Goal: Information Seeking & Learning: Learn about a topic

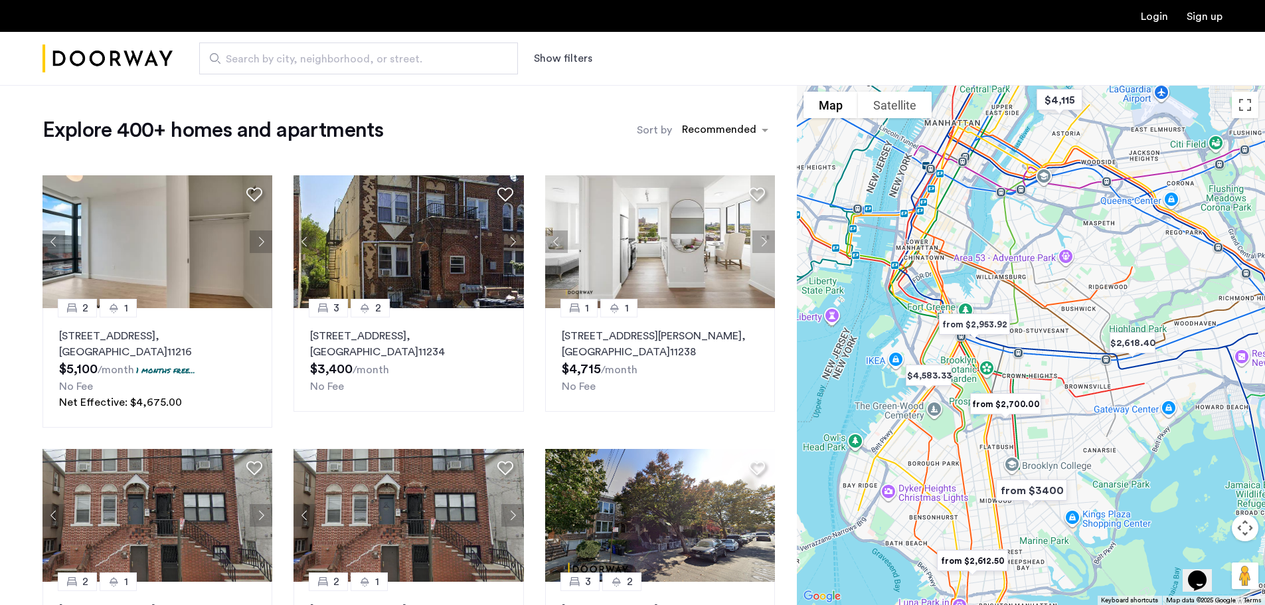
click at [660, 128] on label "Sort by" at bounding box center [654, 130] width 35 height 16
click at [682, 128] on input "Sort by" at bounding box center [682, 132] width 0 height 9
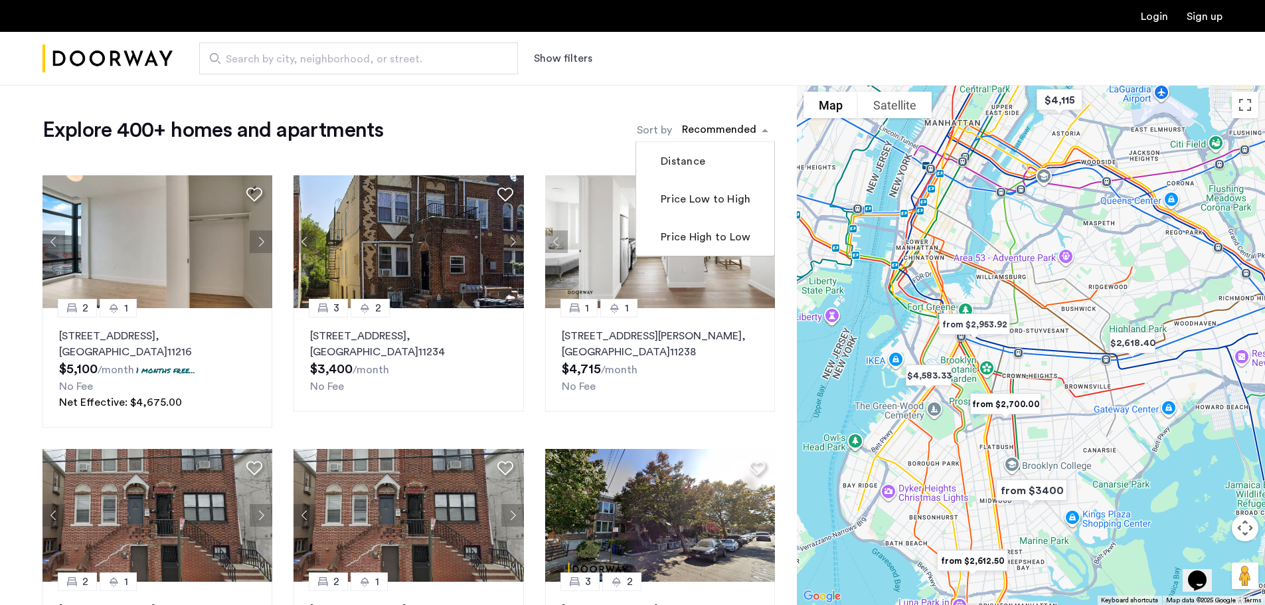
click at [725, 127] on div "sort-apartment" at bounding box center [719, 132] width 78 height 18
click at [743, 199] on label "Price Low to High" at bounding box center [704, 199] width 92 height 16
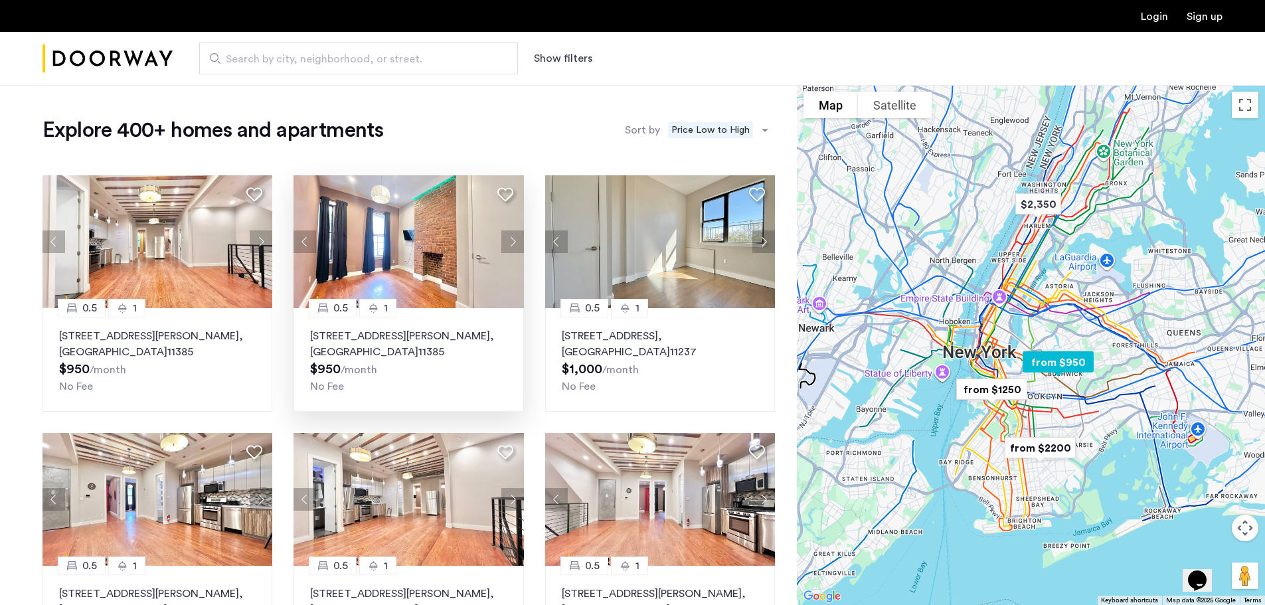
click at [518, 248] on button "Next apartment" at bounding box center [513, 242] width 23 height 23
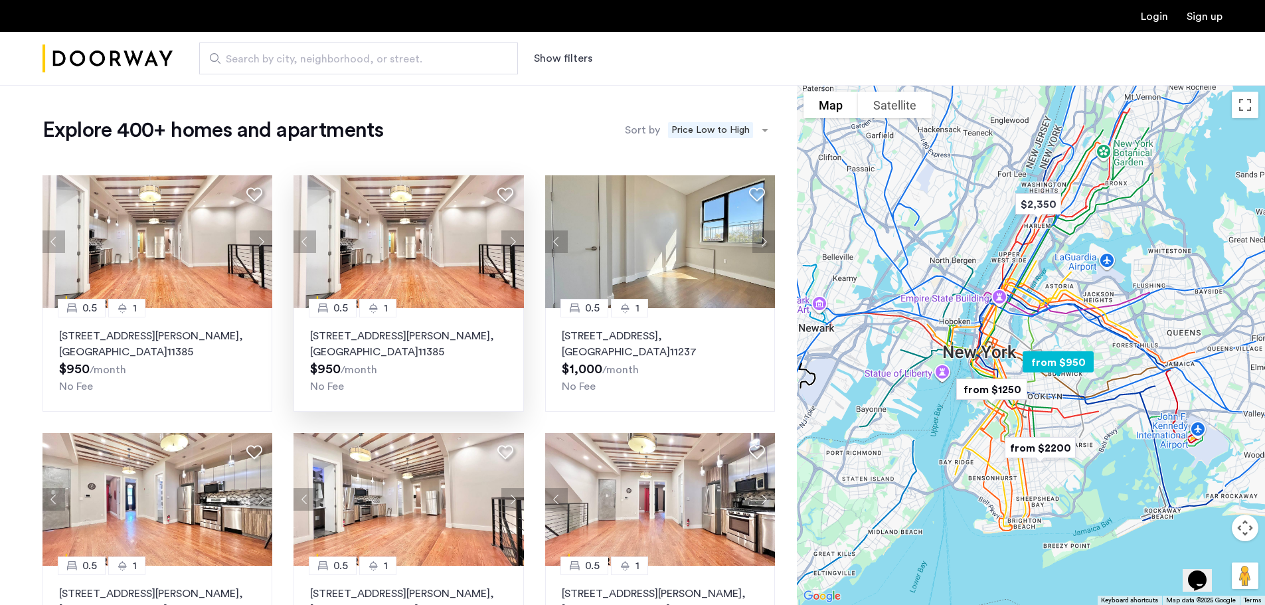
click at [518, 246] on button "Next apartment" at bounding box center [513, 242] width 23 height 23
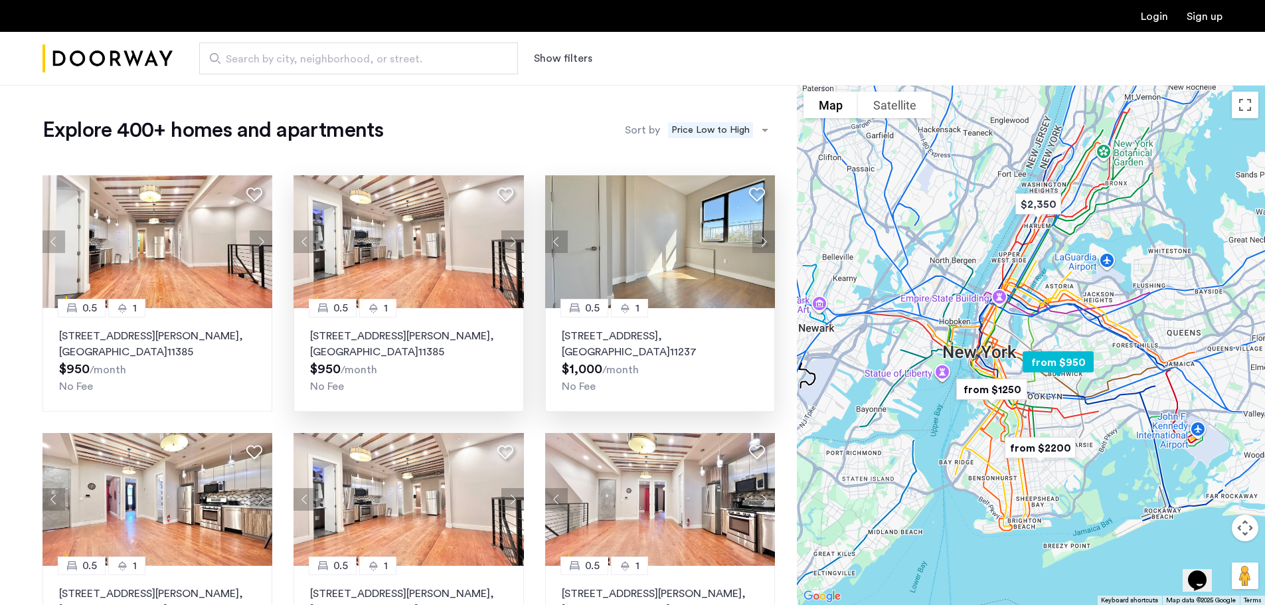
click at [763, 241] on button "Next apartment" at bounding box center [764, 242] width 23 height 23
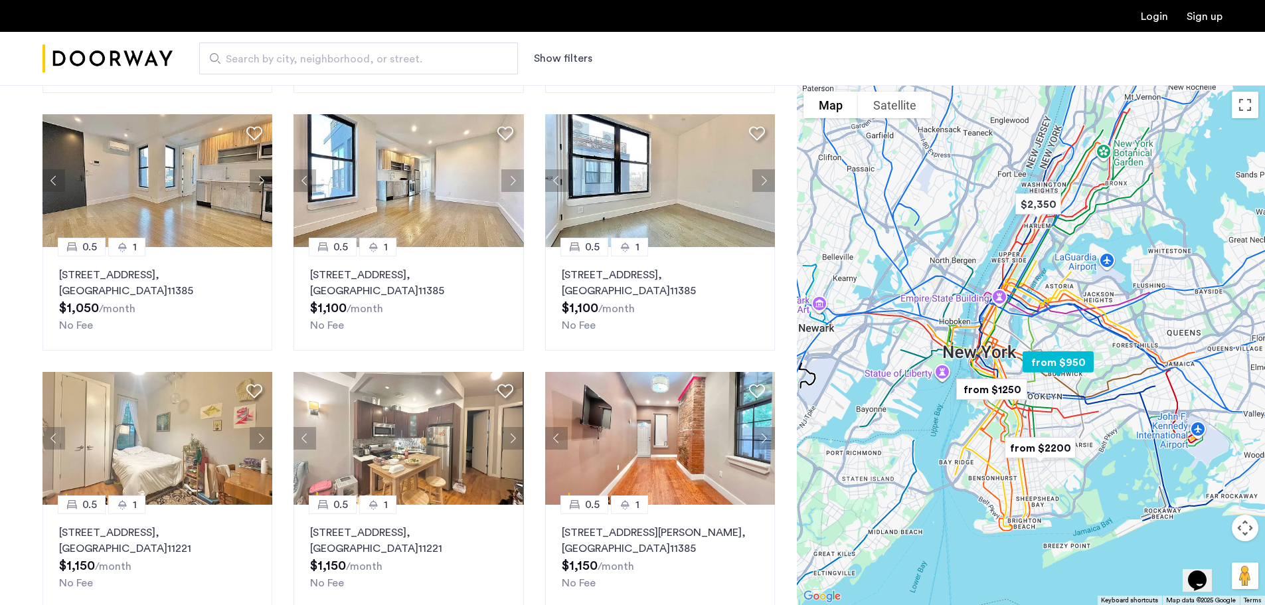
scroll to position [531, 0]
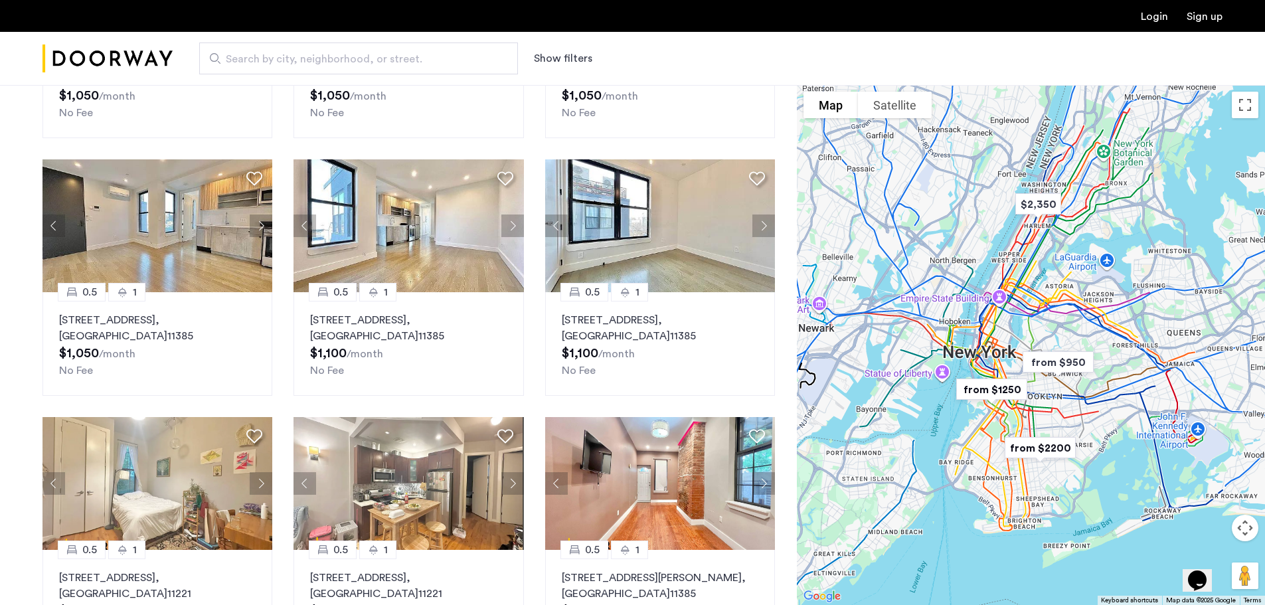
click at [305, 54] on span "Search by city, neighborhood, or street." at bounding box center [353, 59] width 255 height 16
click at [305, 54] on input "Search by city, neighborhood, or street." at bounding box center [358, 59] width 319 height 32
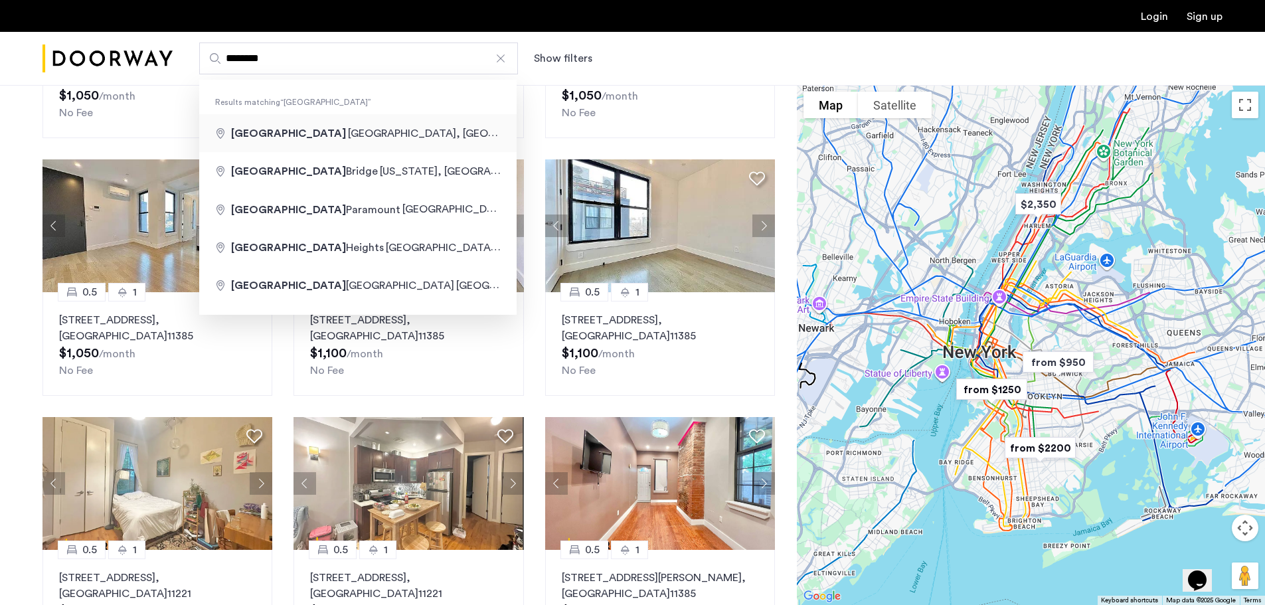
type input "**********"
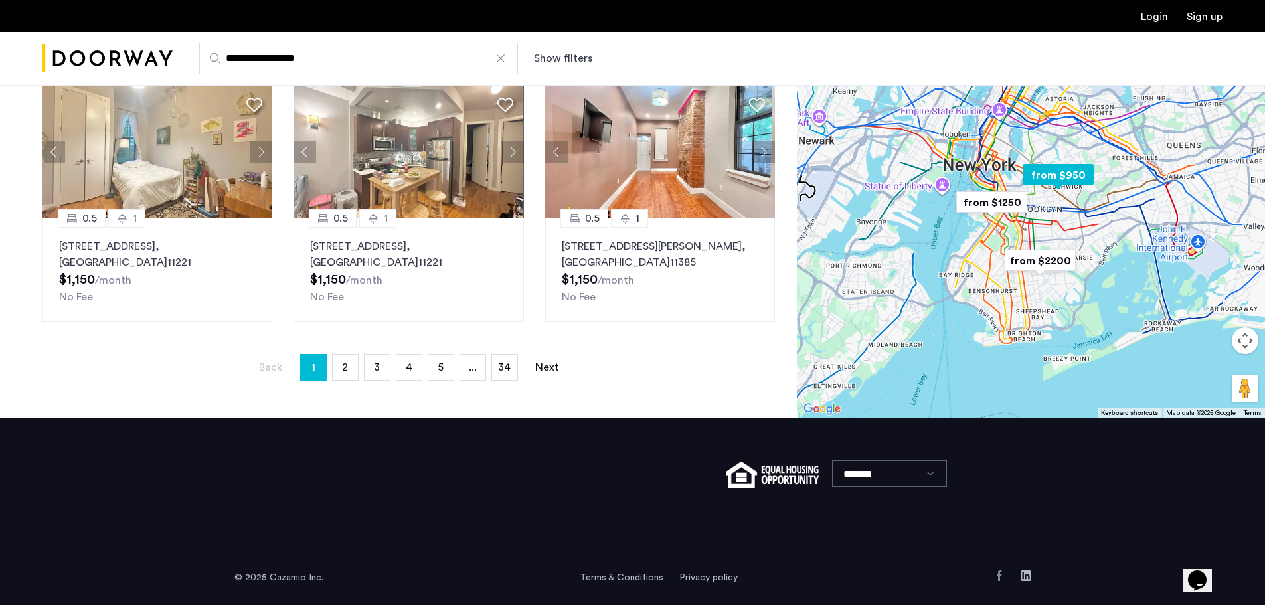
scroll to position [864, 0]
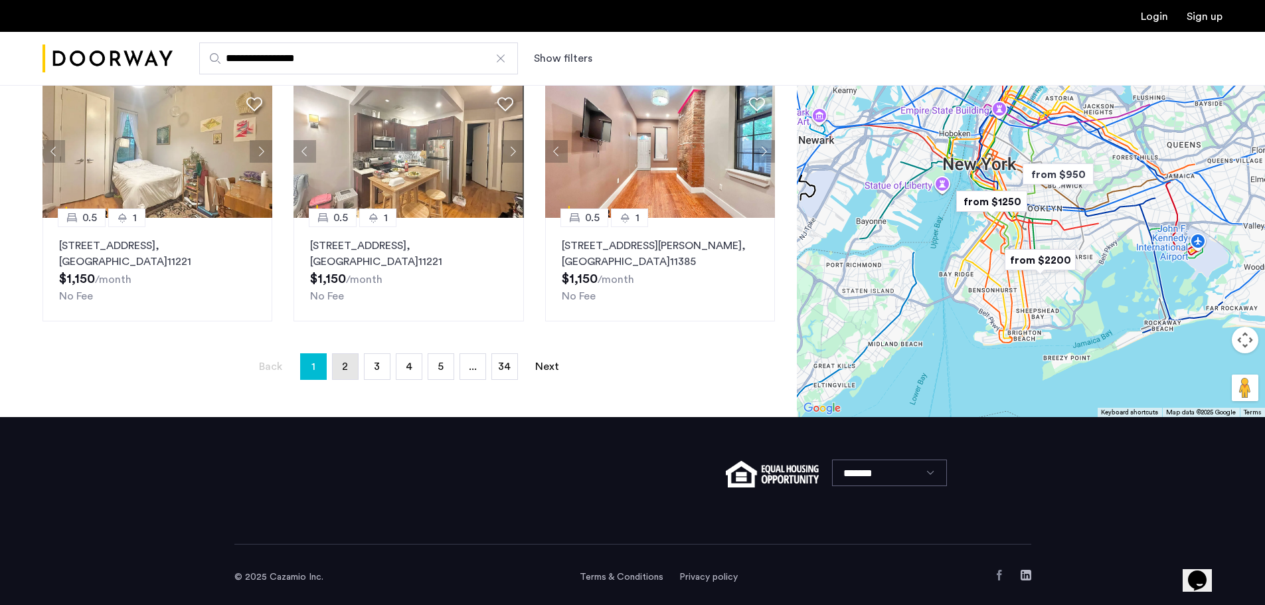
click at [355, 361] on link "page 2" at bounding box center [345, 366] width 25 height 25
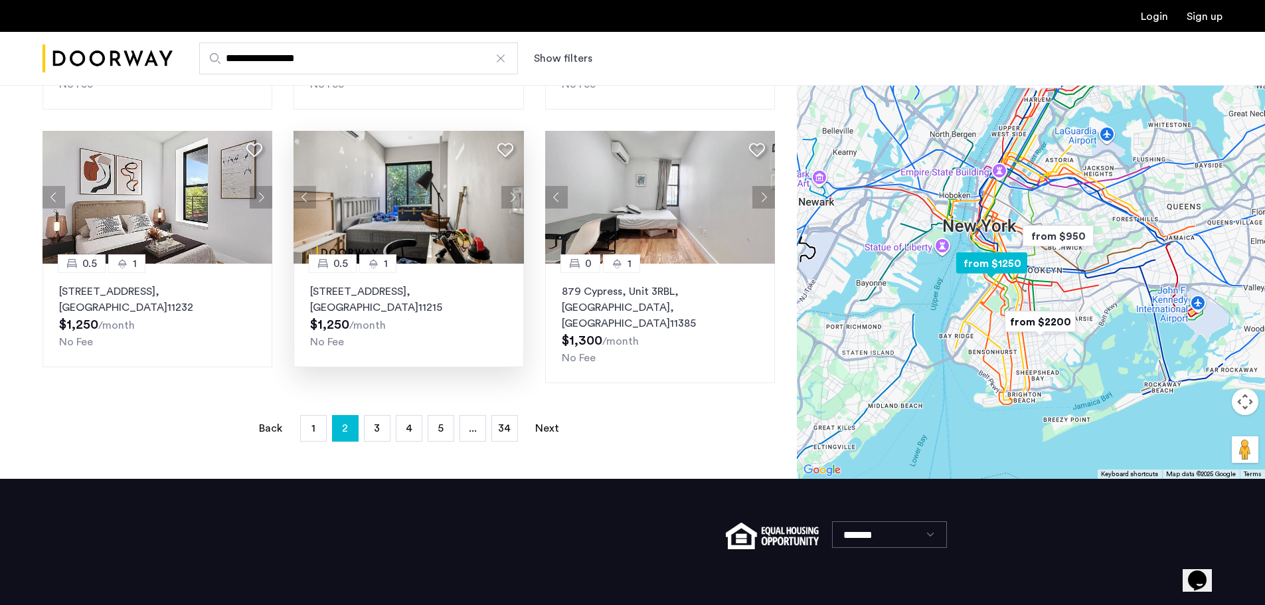
scroll to position [864, 0]
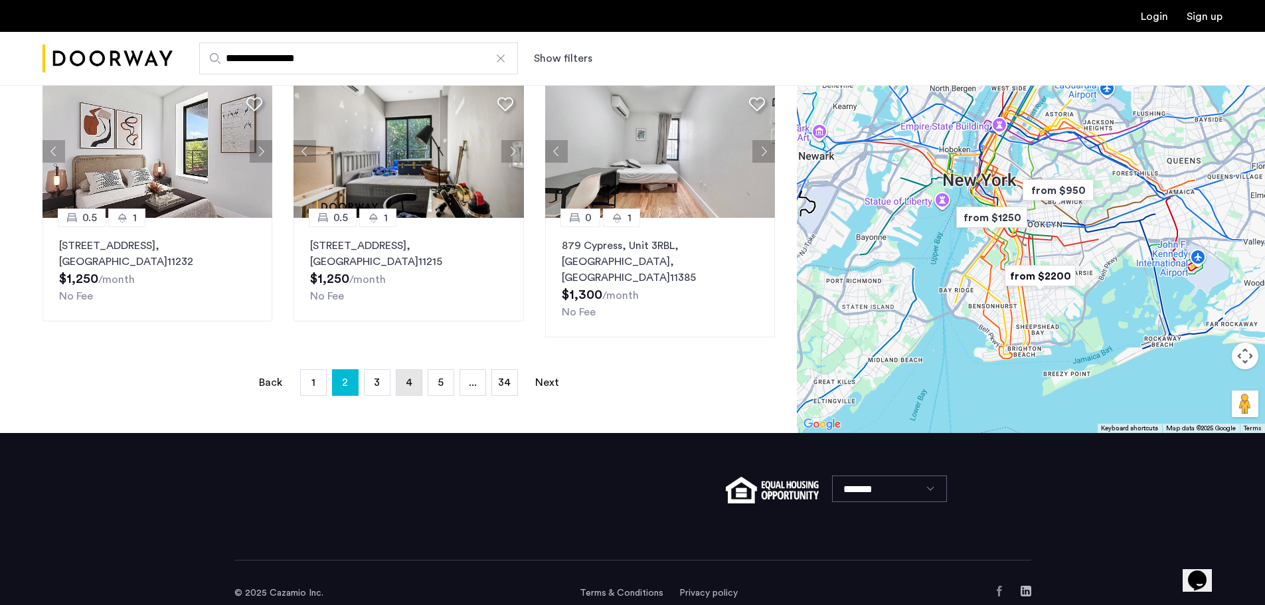
click at [409, 377] on span "4" at bounding box center [409, 382] width 7 height 11
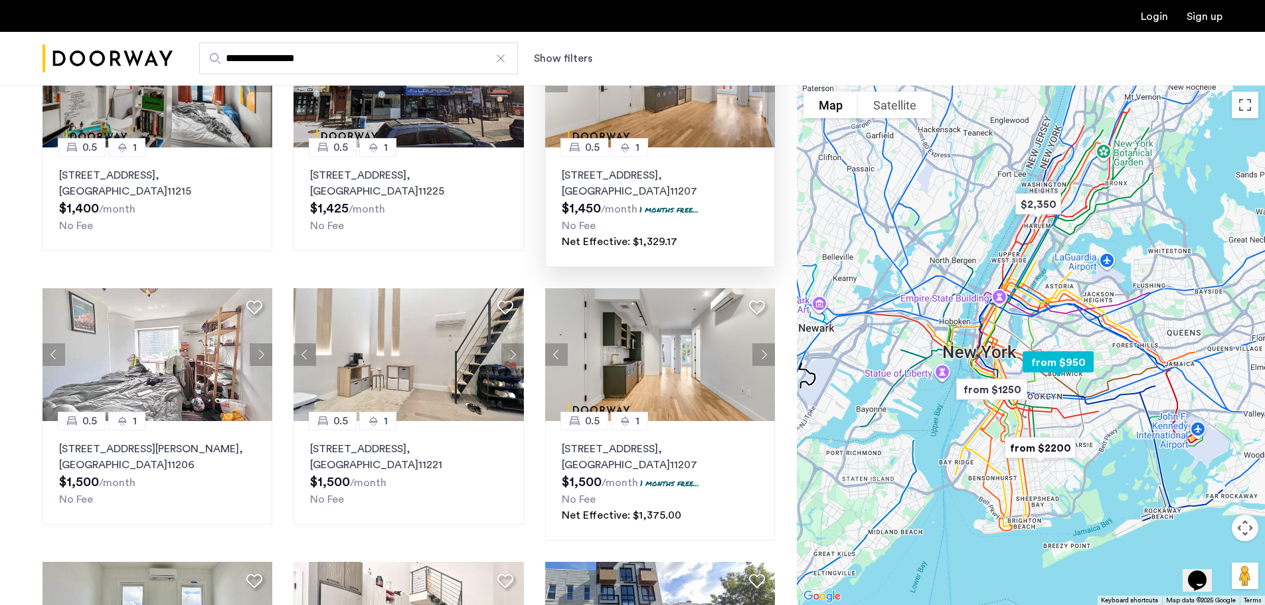
scroll to position [531, 0]
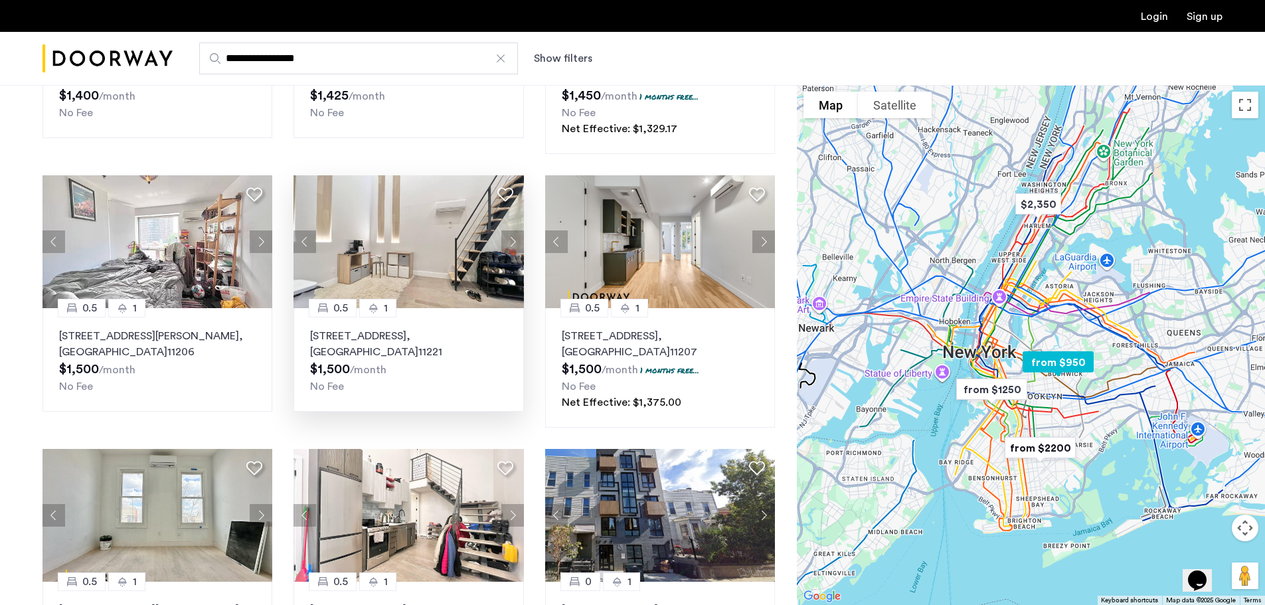
click at [514, 244] on button "Next apartment" at bounding box center [513, 242] width 23 height 23
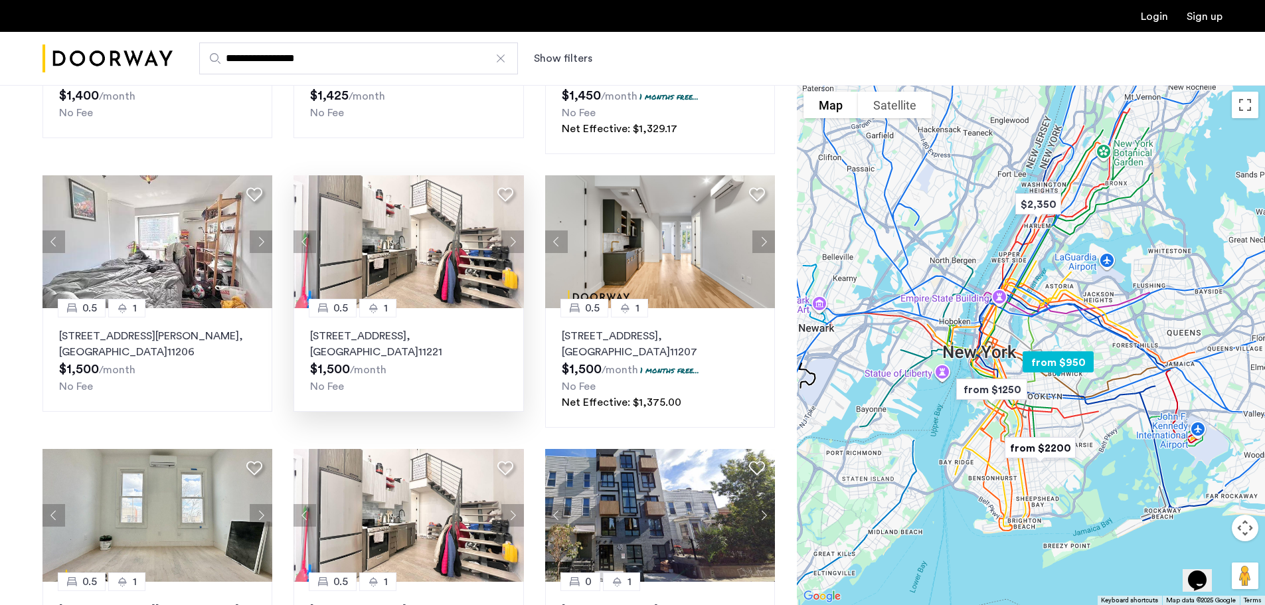
click at [514, 244] on button "Next apartment" at bounding box center [513, 242] width 23 height 23
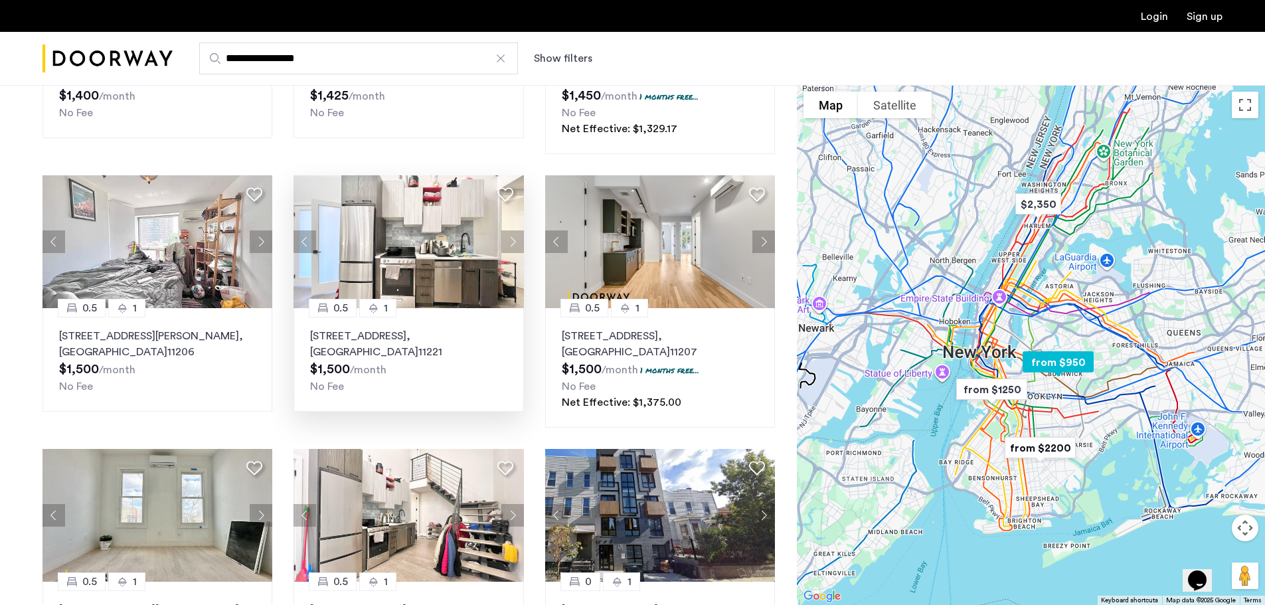
click at [514, 244] on button "Next apartment" at bounding box center [513, 242] width 23 height 23
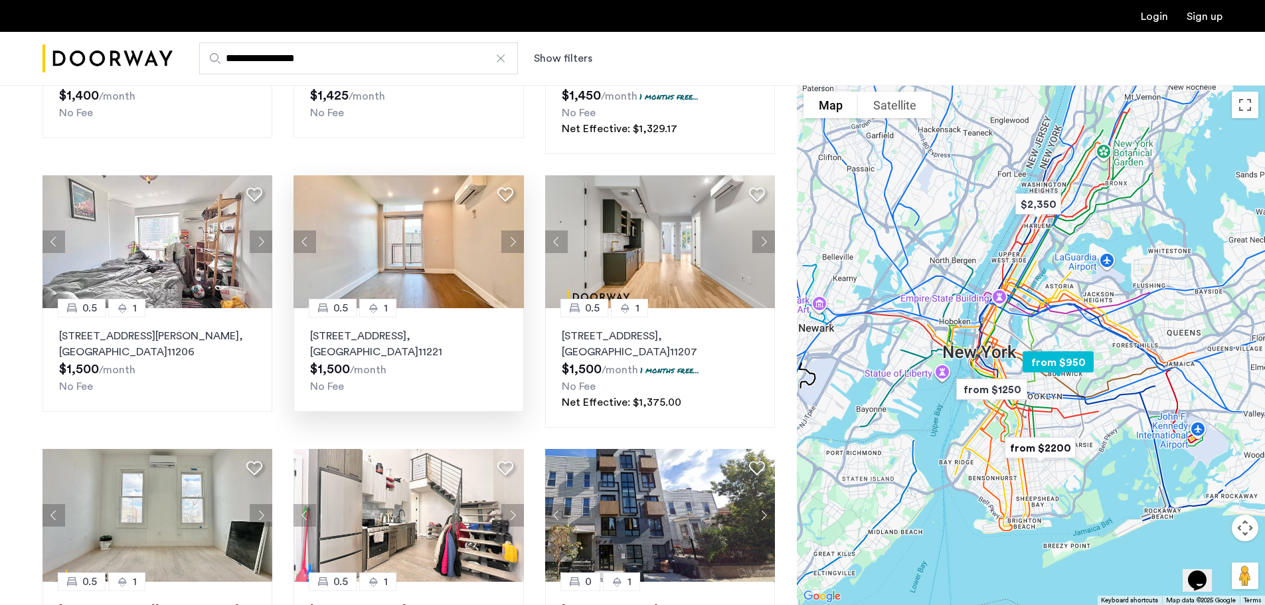
click at [514, 244] on button "Next apartment" at bounding box center [513, 242] width 23 height 23
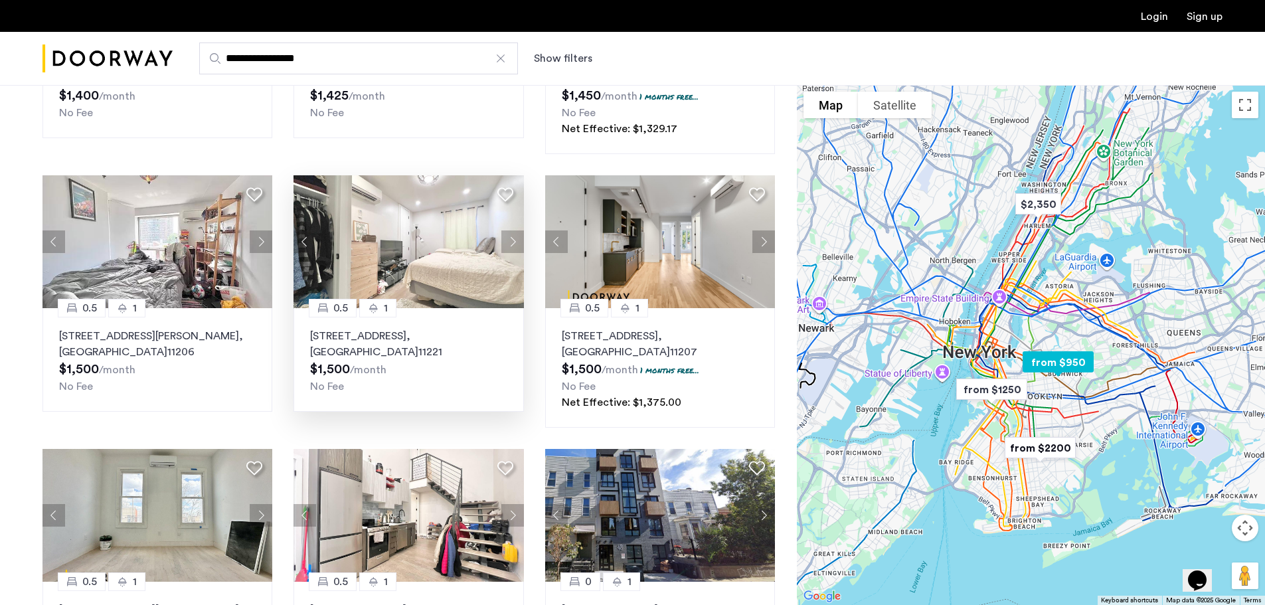
click at [449, 341] on p "334 Evergreen Avenue, Unit 3BTR, Brooklyn , NY 11221" at bounding box center [408, 344] width 197 height 32
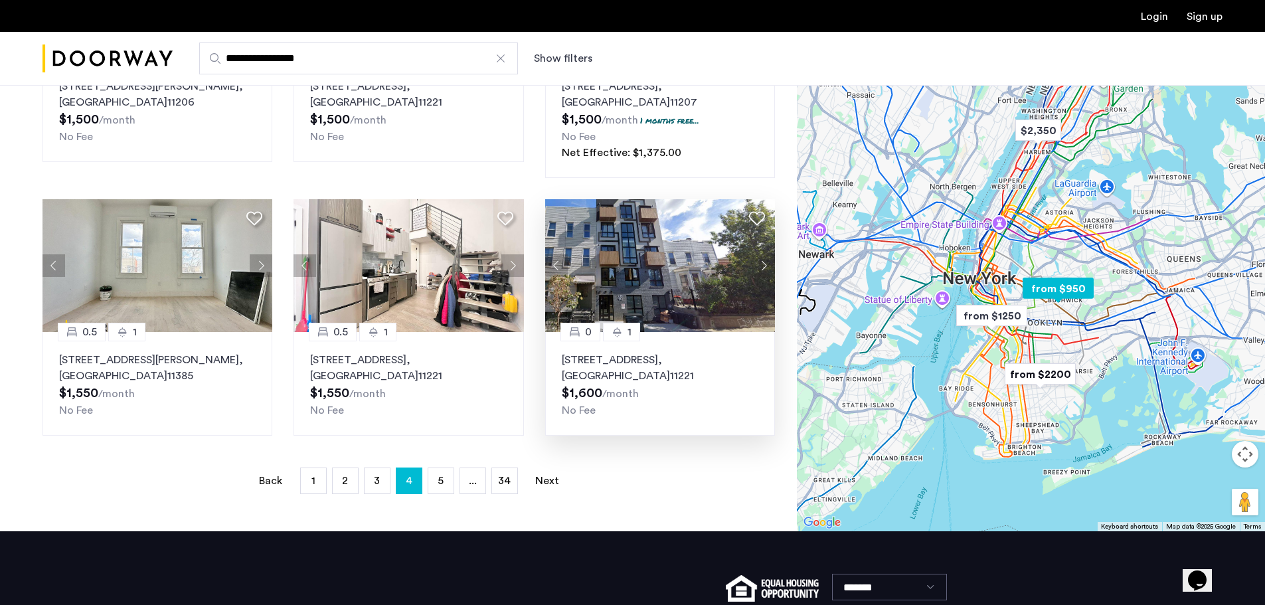
scroll to position [797, 0]
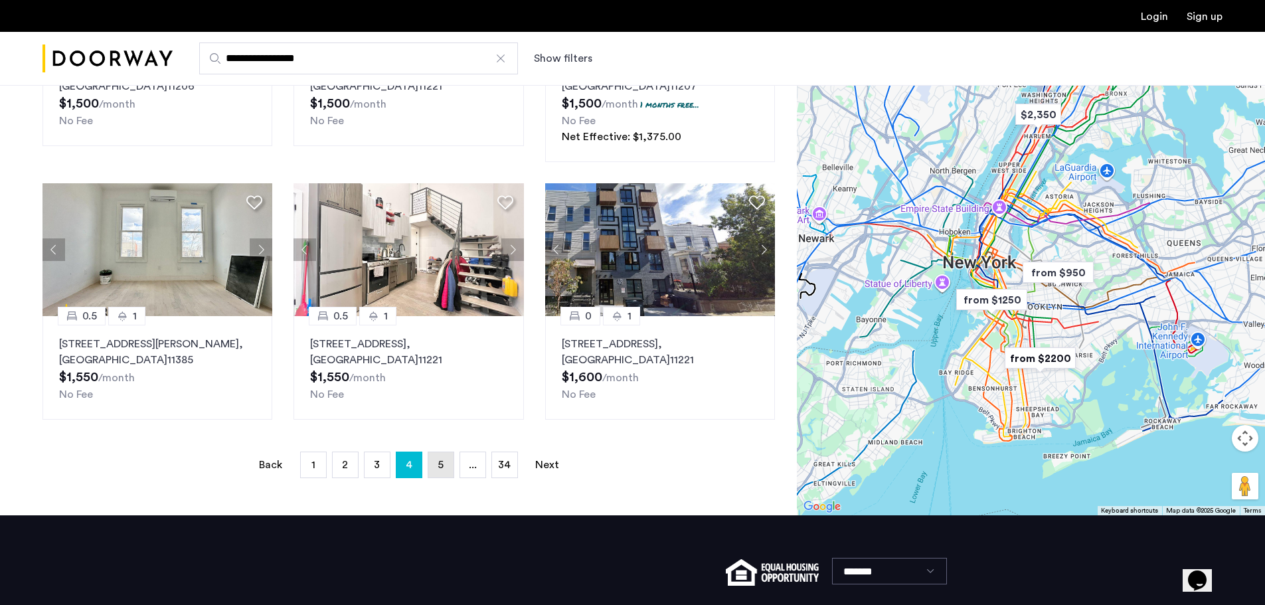
click at [436, 468] on link "page 5" at bounding box center [440, 464] width 25 height 25
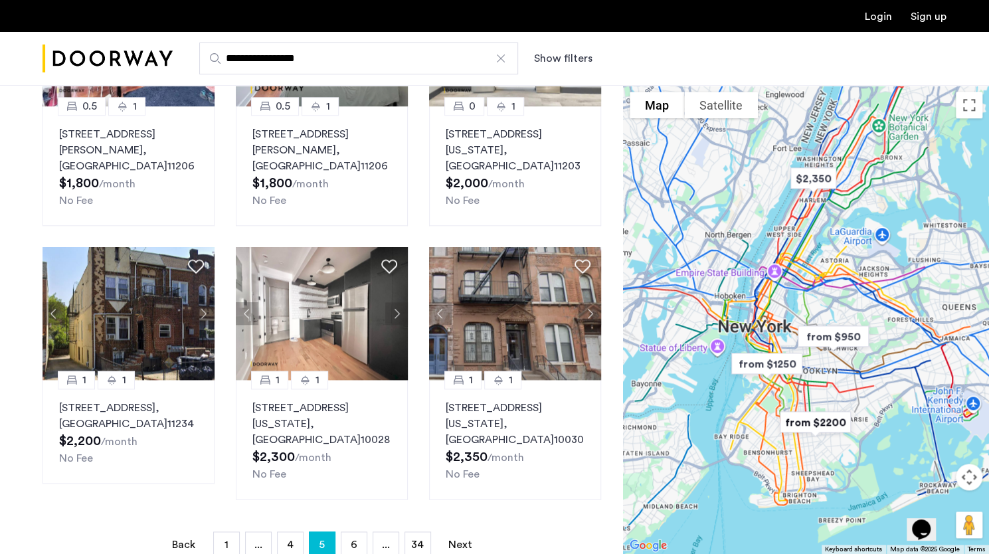
scroll to position [814, 0]
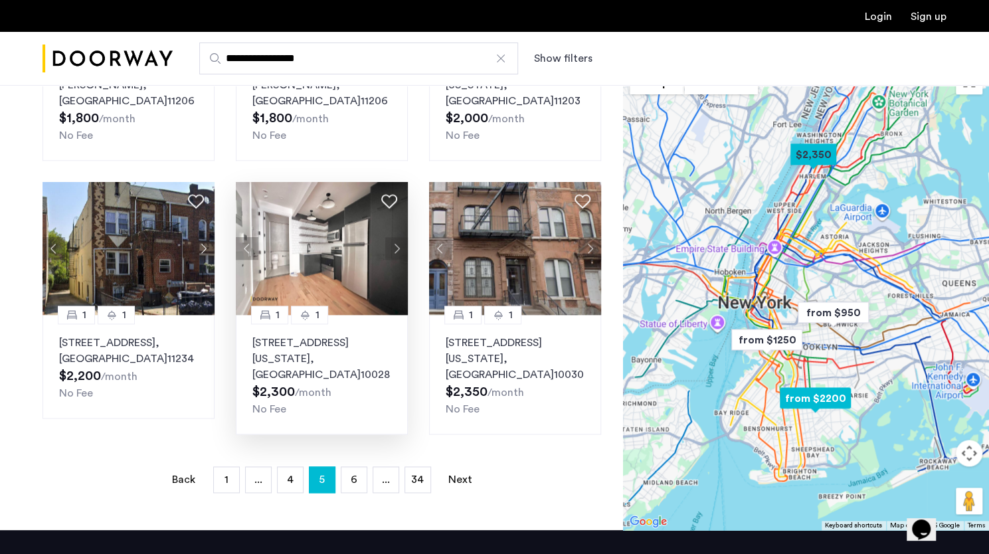
click at [401, 260] on button "Next apartment" at bounding box center [396, 248] width 23 height 23
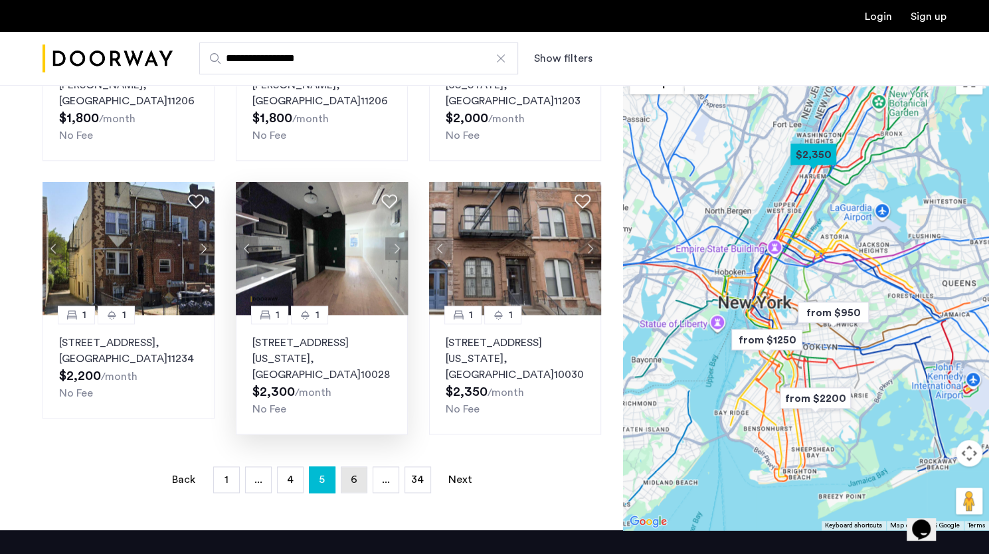
click at [352, 478] on span "6" at bounding box center [354, 479] width 7 height 11
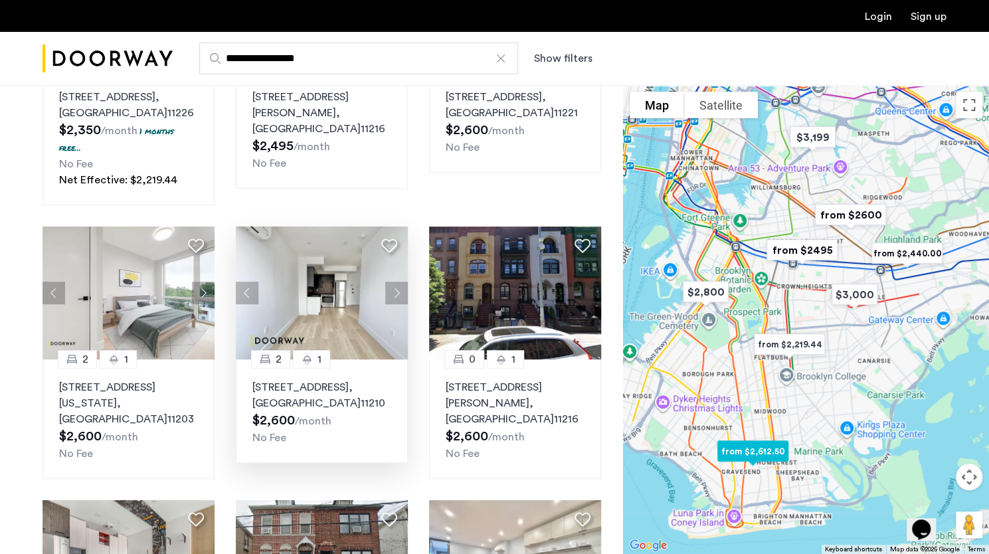
scroll to position [266, 0]
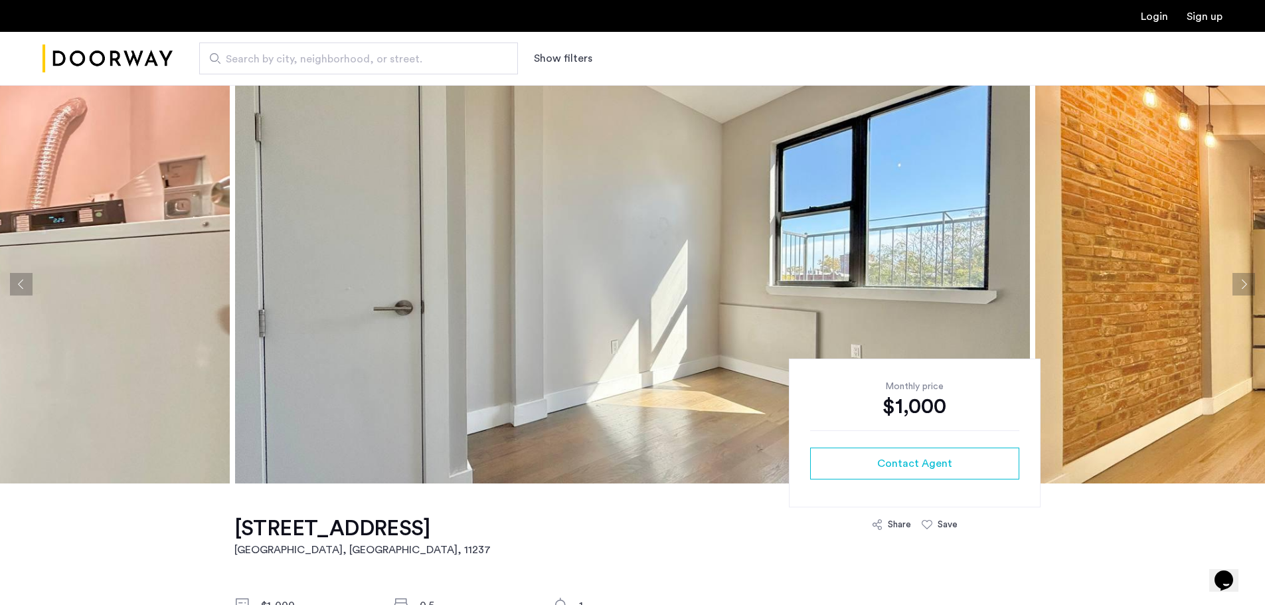
click at [1241, 283] on button "Next apartment" at bounding box center [1244, 284] width 23 height 23
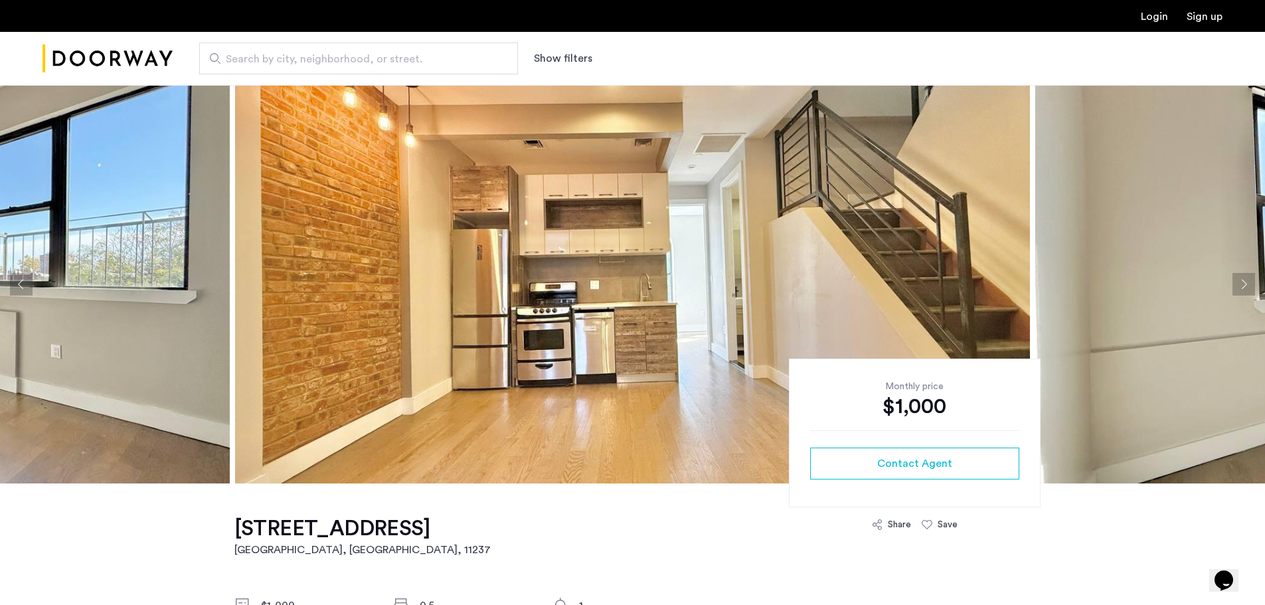
click at [1241, 283] on button "Next apartment" at bounding box center [1244, 284] width 23 height 23
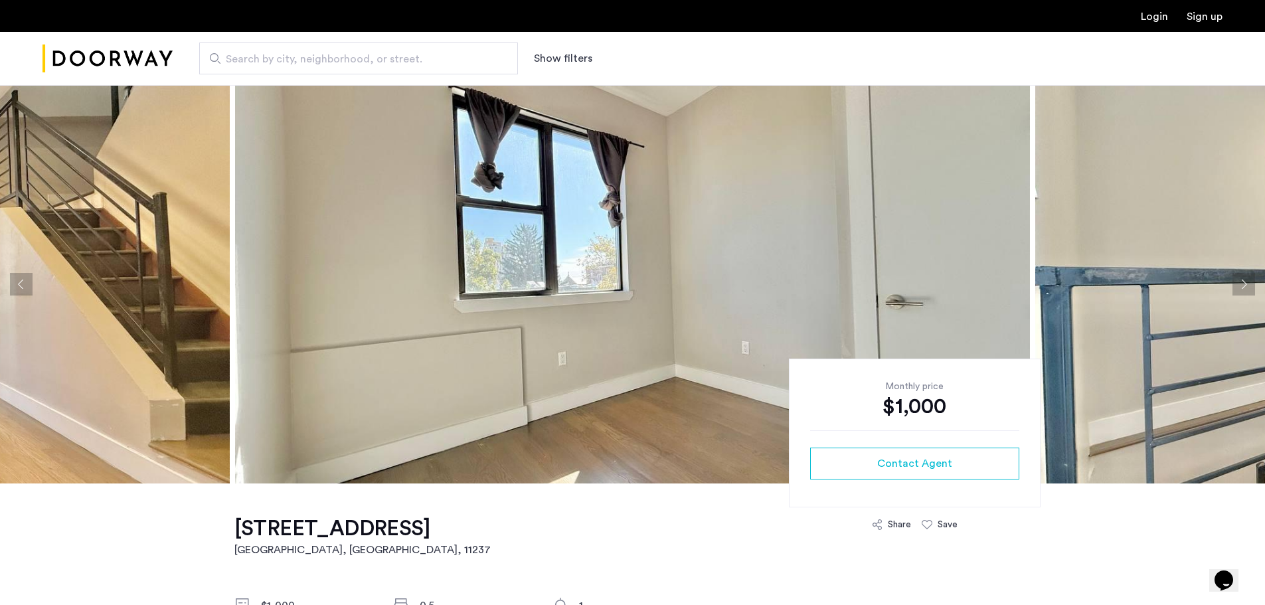
click at [1241, 283] on button "Next apartment" at bounding box center [1244, 284] width 23 height 23
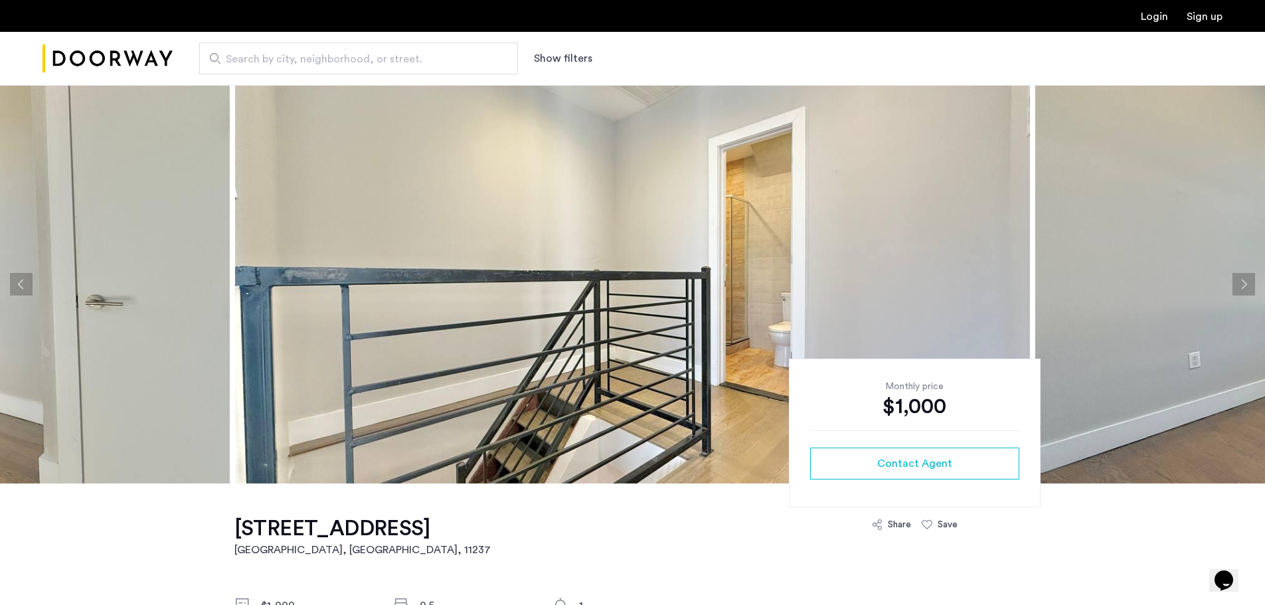
click at [1241, 283] on button "Next apartment" at bounding box center [1244, 284] width 23 height 23
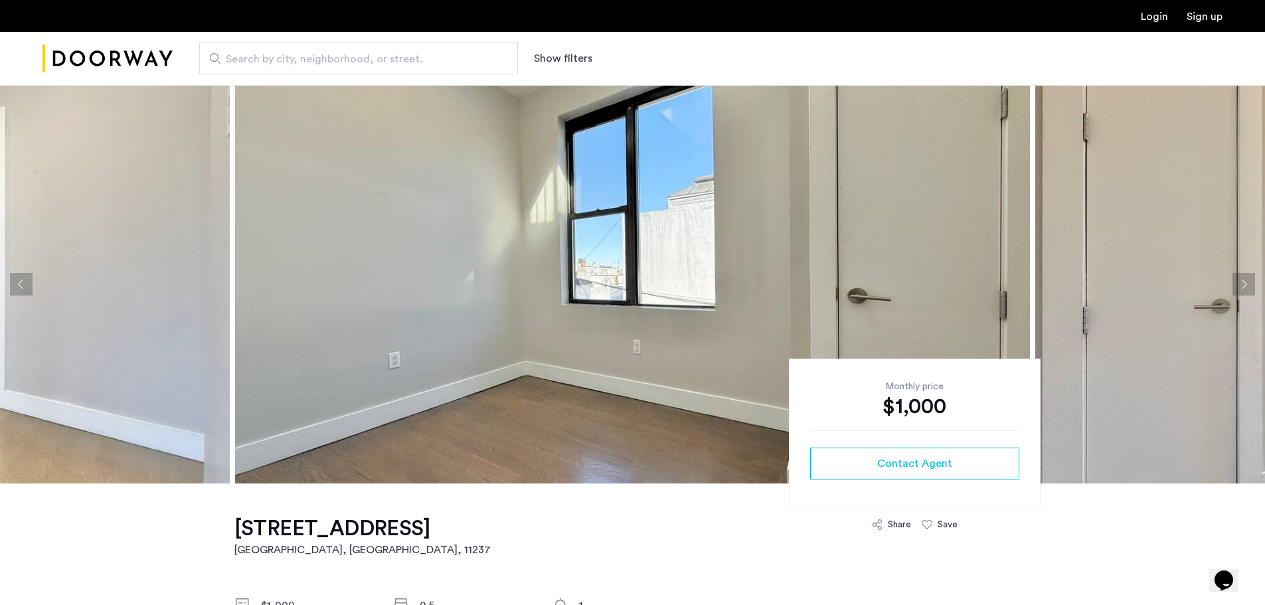
click at [1241, 283] on button "Next apartment" at bounding box center [1244, 284] width 23 height 23
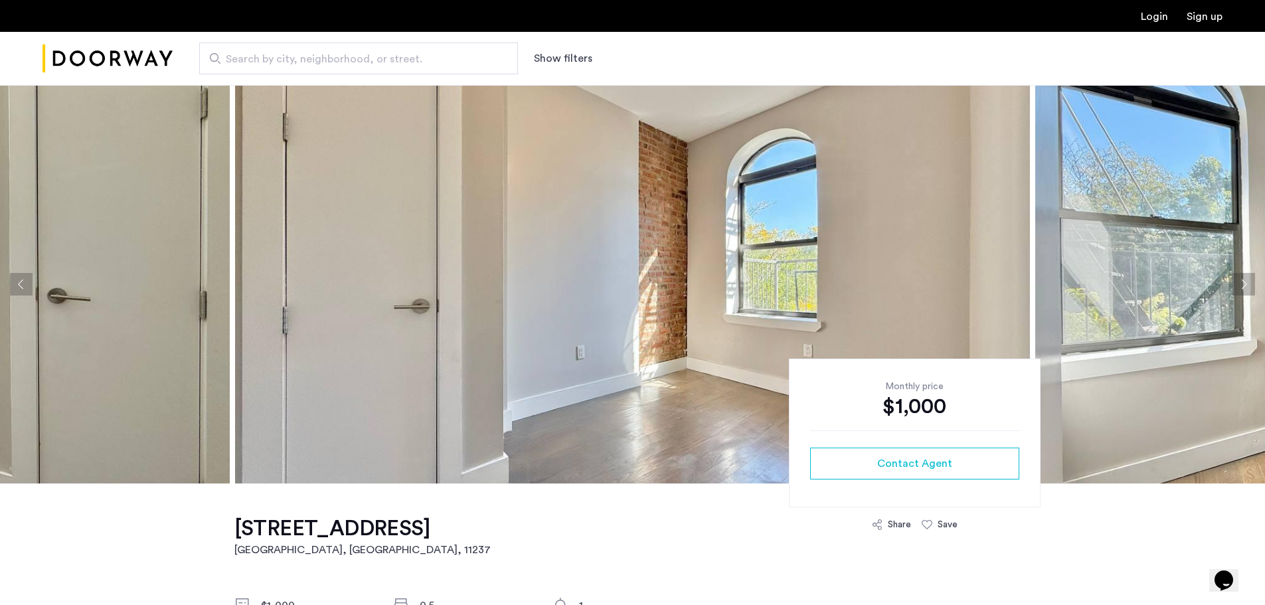
click at [1241, 283] on button "Next apartment" at bounding box center [1244, 284] width 23 height 23
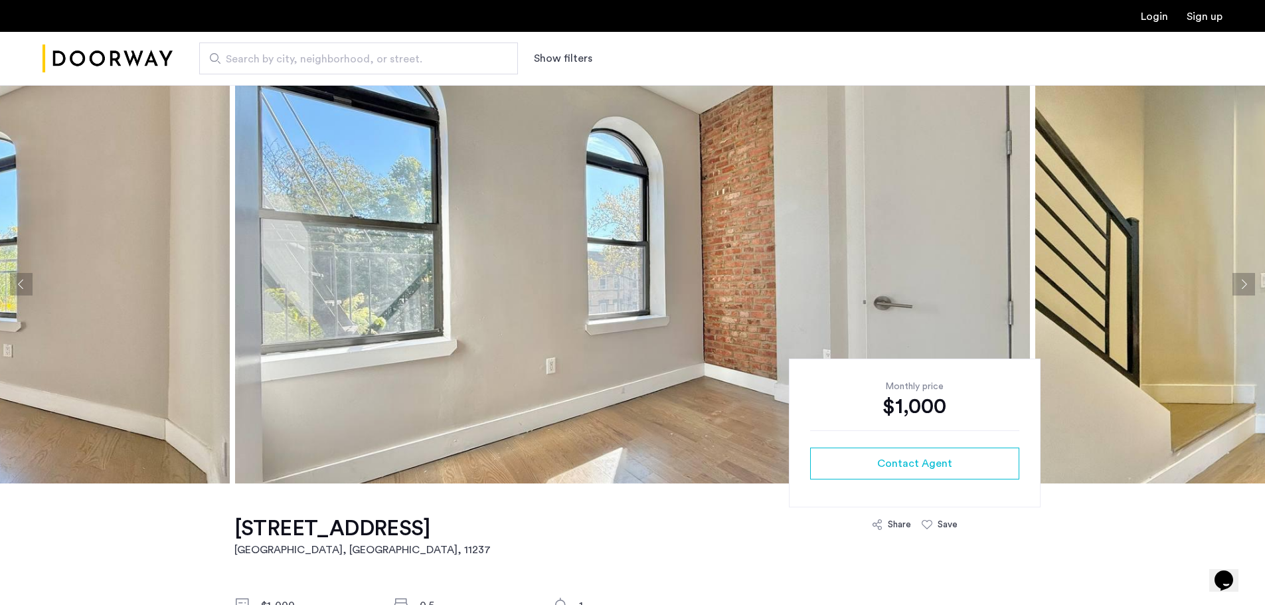
click at [1241, 283] on button "Next apartment" at bounding box center [1244, 284] width 23 height 23
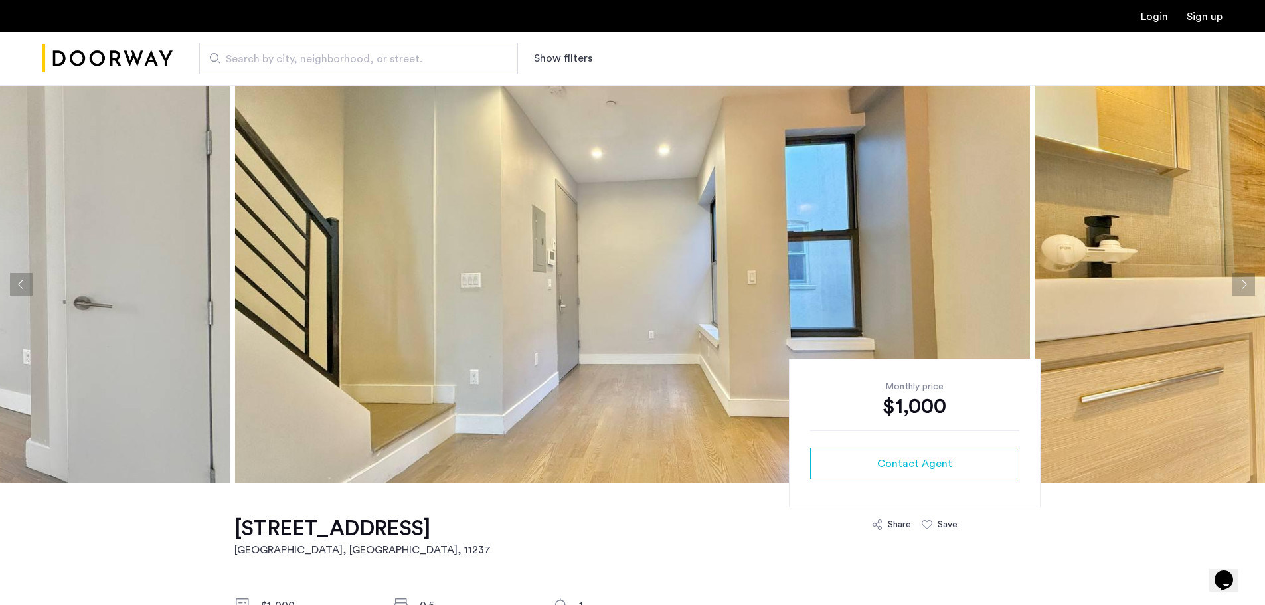
click at [1241, 283] on button "Next apartment" at bounding box center [1244, 284] width 23 height 23
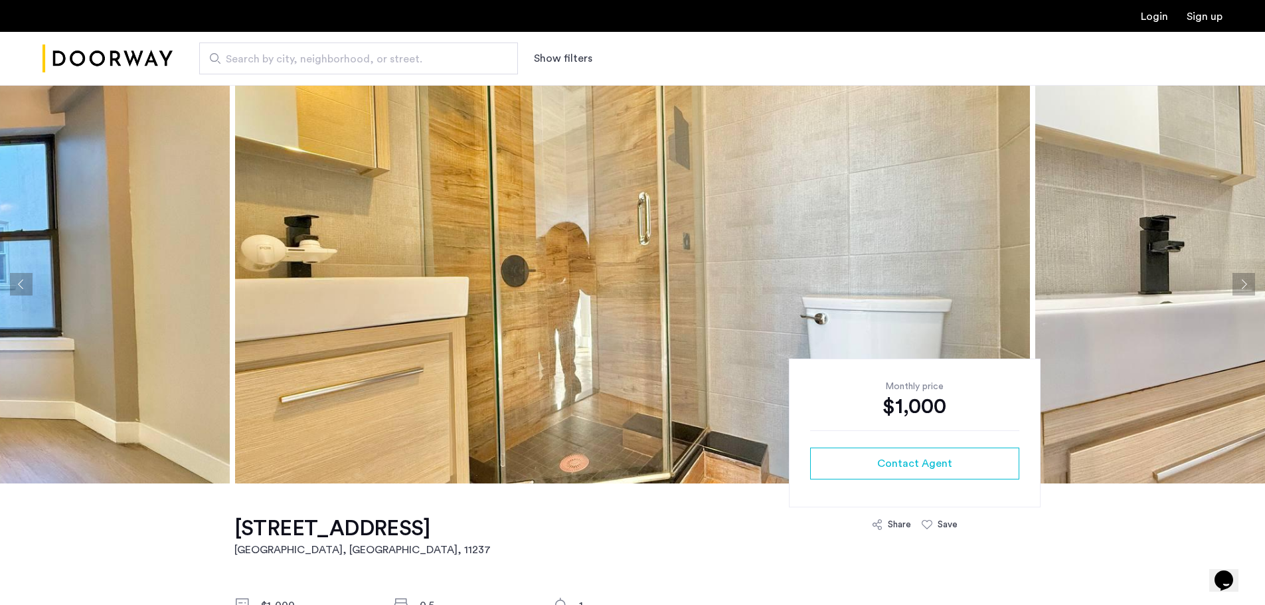
click at [1241, 283] on button "Next apartment" at bounding box center [1244, 284] width 23 height 23
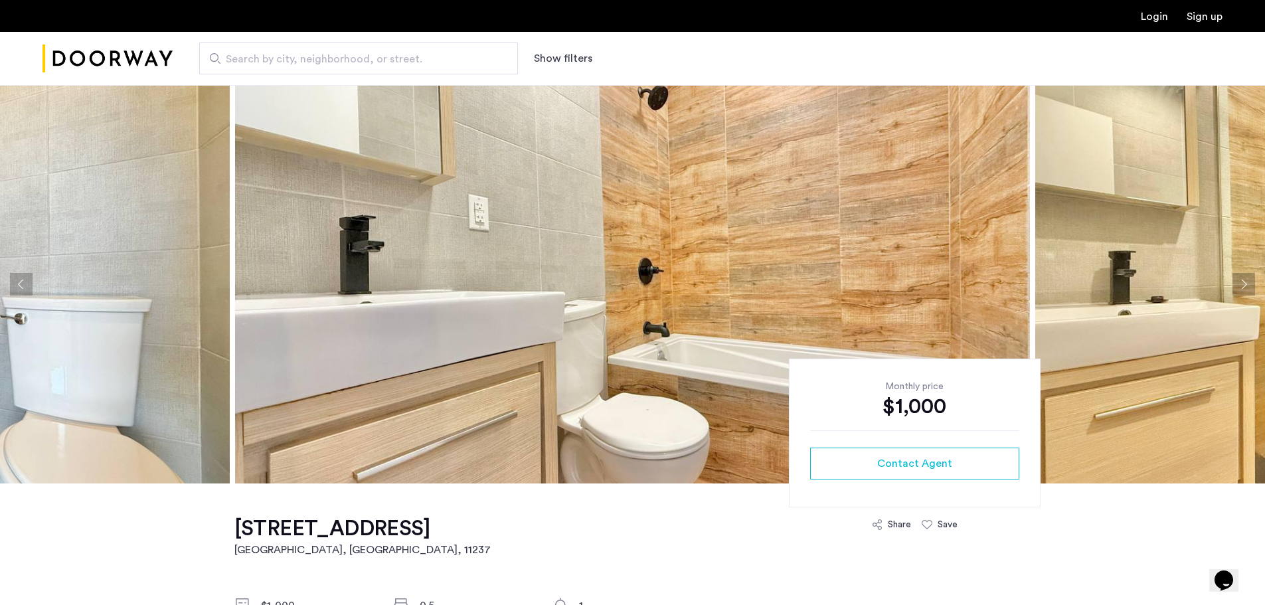
click at [19, 284] on button "Previous apartment" at bounding box center [21, 284] width 23 height 23
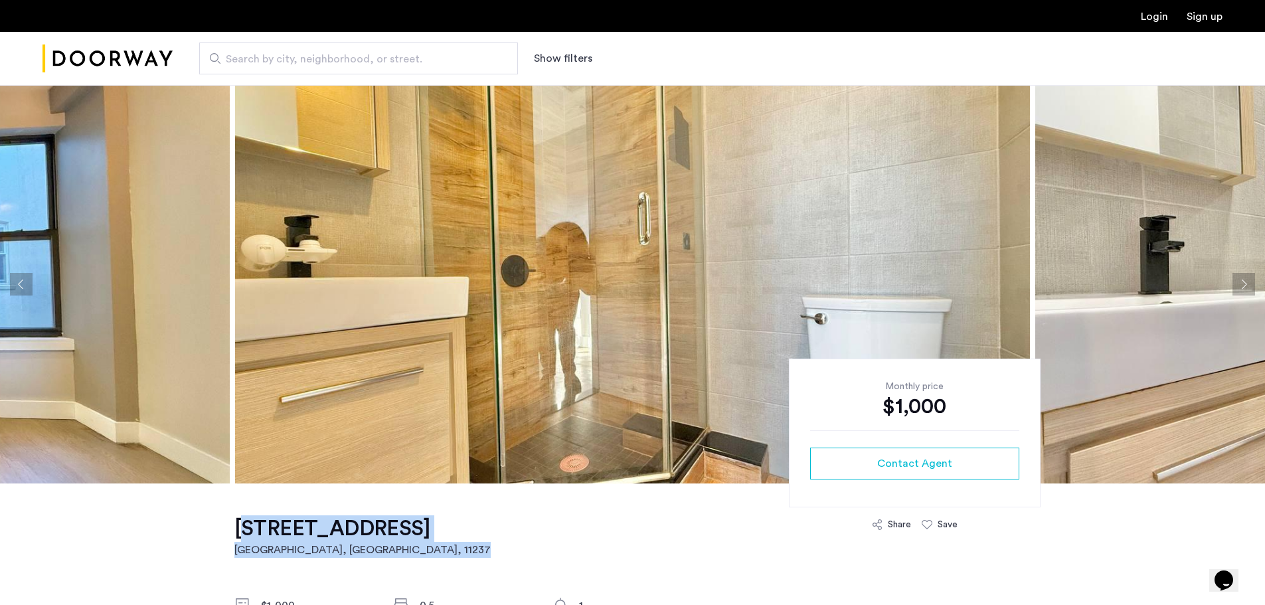
drag, startPoint x: 533, startPoint y: 524, endPoint x: 237, endPoint y: 523, distance: 296.3
click at [237, 525] on h1 "411 Menahan Street, Unit 3FBL" at bounding box center [362, 528] width 256 height 27
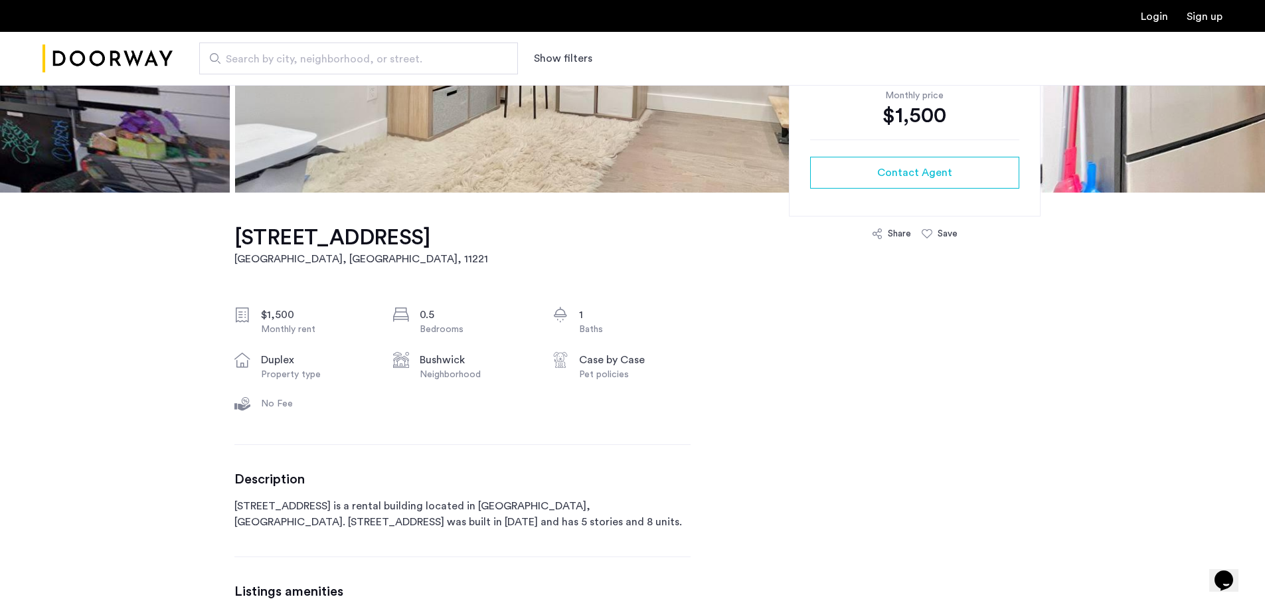
scroll to position [465, 0]
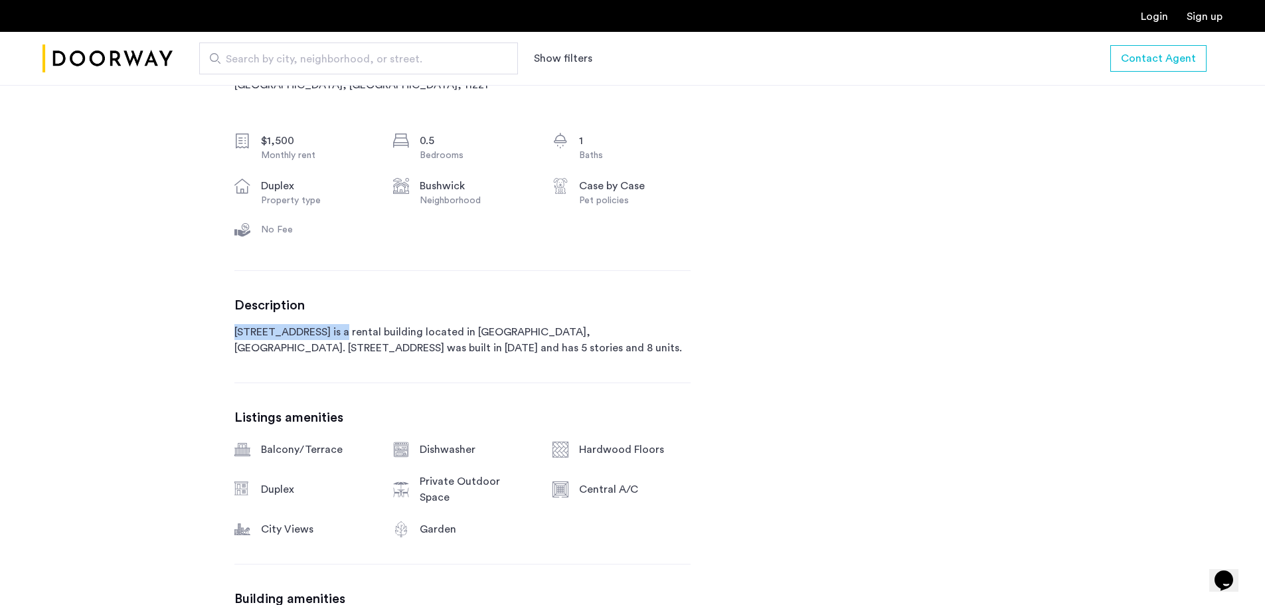
drag, startPoint x: 234, startPoint y: 330, endPoint x: 345, endPoint y: 328, distance: 110.3
click at [345, 328] on p "[STREET_ADDRESS] is a rental building located in [GEOGRAPHIC_DATA], [GEOGRAPHIC…" at bounding box center [462, 340] width 456 height 32
copy p "[STREET_ADDRESS]"
